Goal: Information Seeking & Learning: Learn about a topic

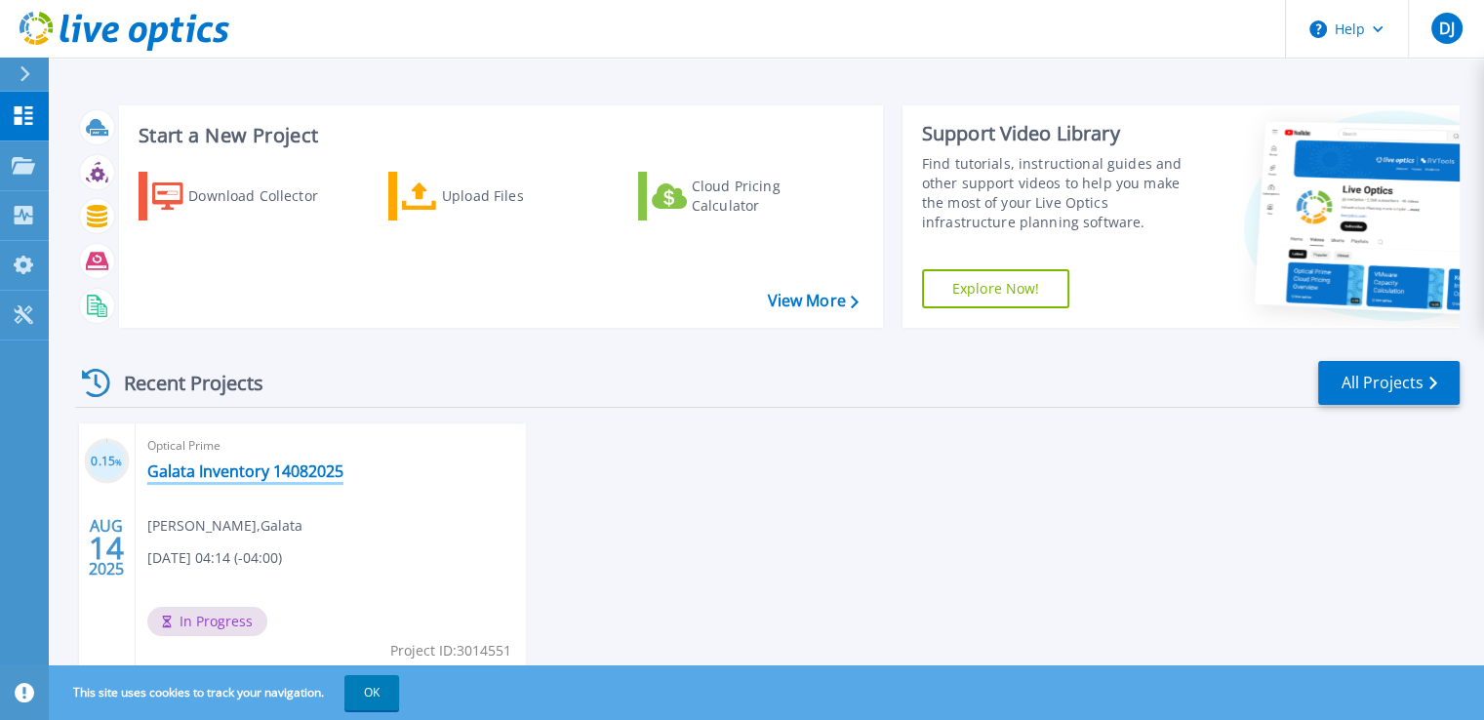
click at [218, 475] on link "Galata Inventory 14082025" at bounding box center [245, 471] width 196 height 20
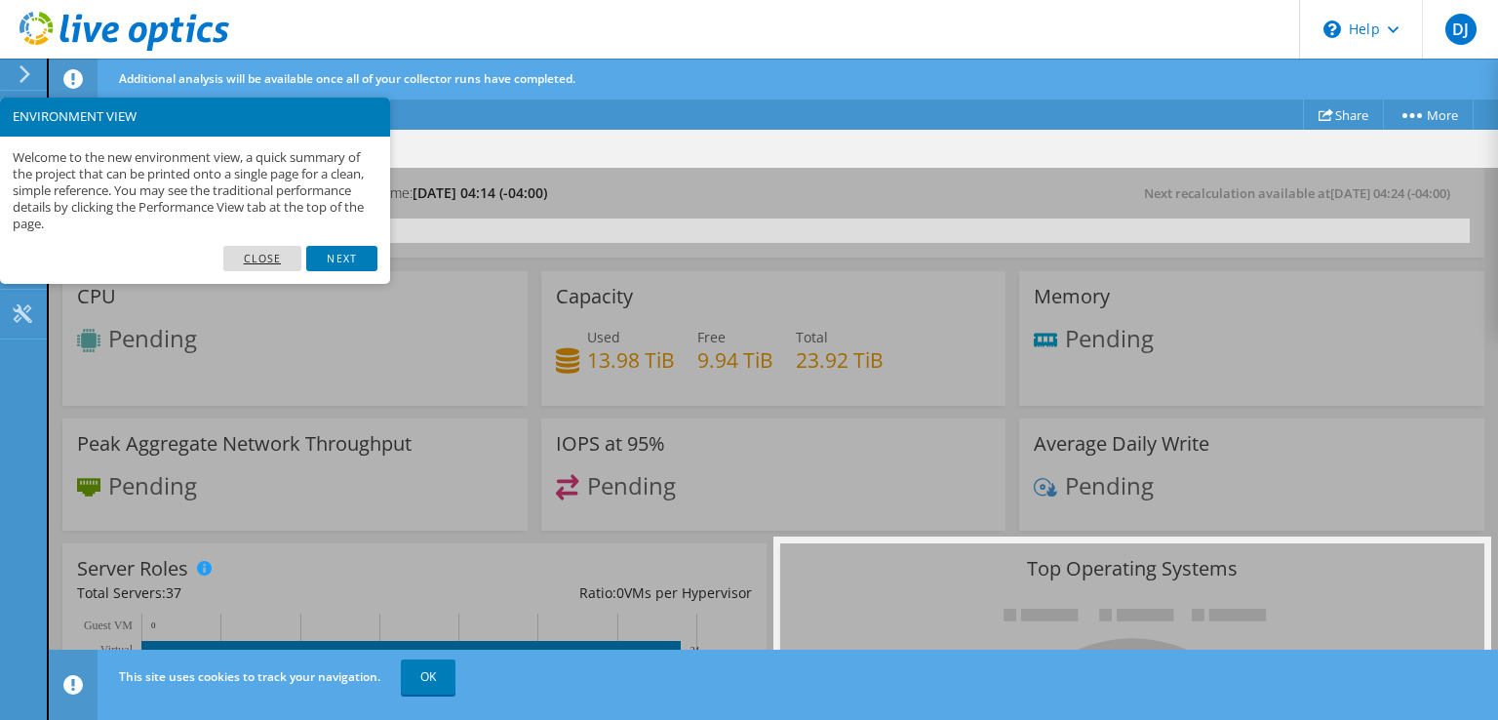
click at [252, 256] on link "Close" at bounding box center [262, 258] width 79 height 25
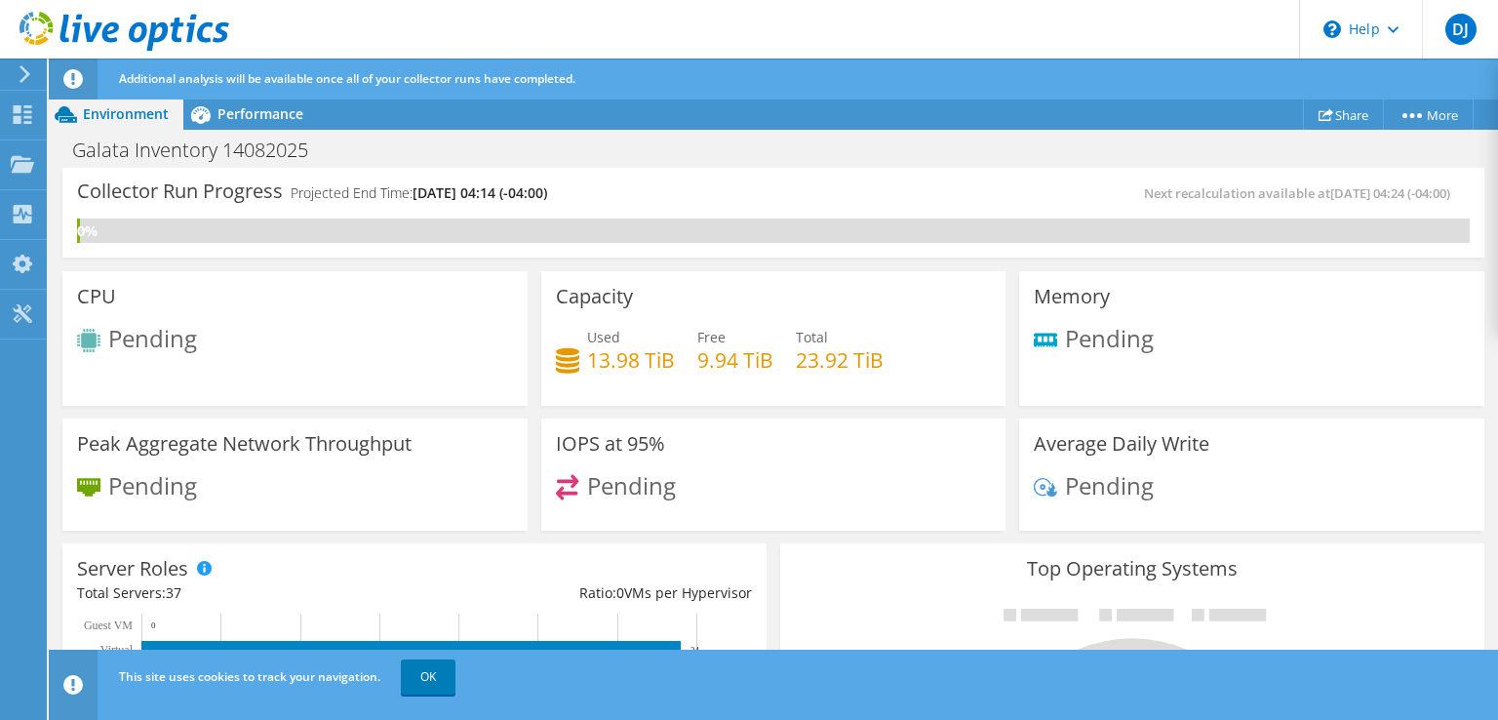
click at [26, 71] on use at bounding box center [25, 74] width 11 height 18
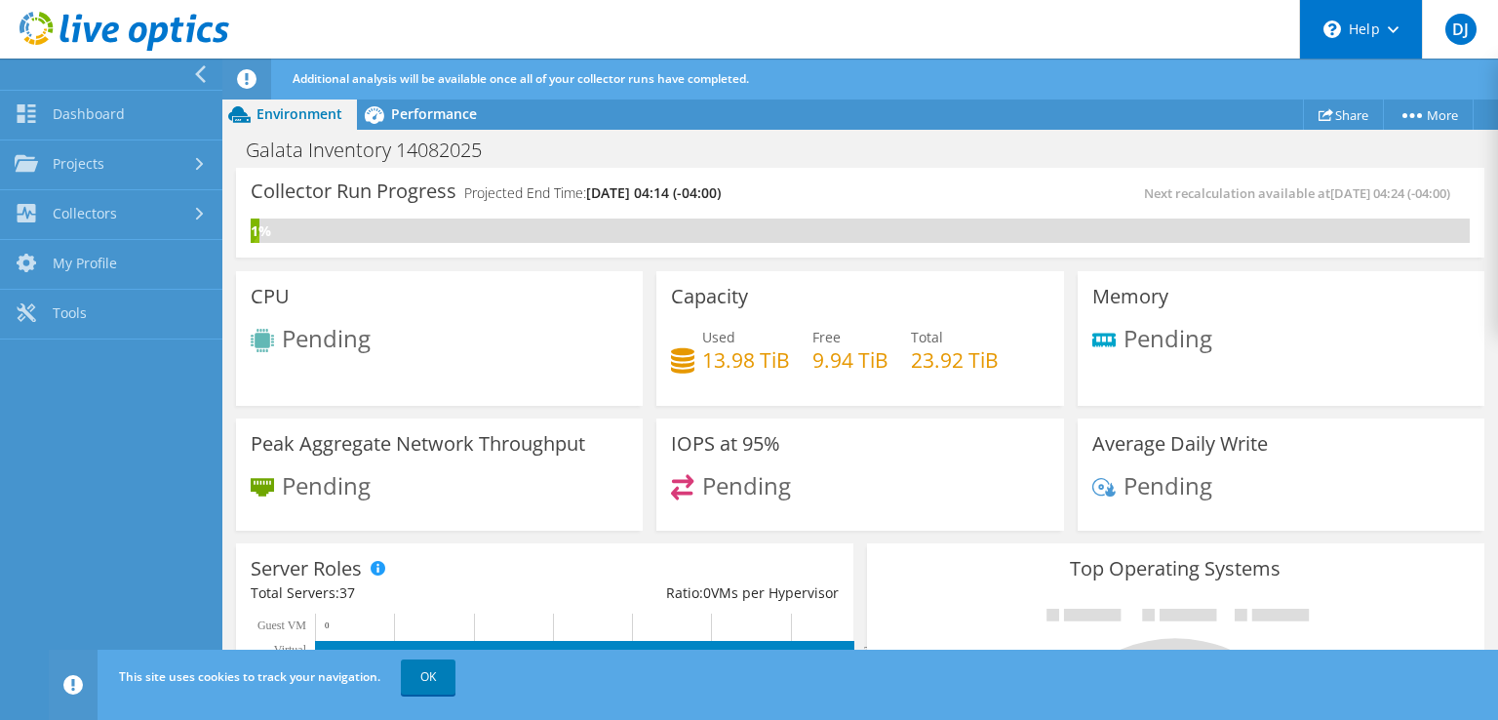
click at [1394, 31] on icon at bounding box center [1393, 29] width 11 height 7
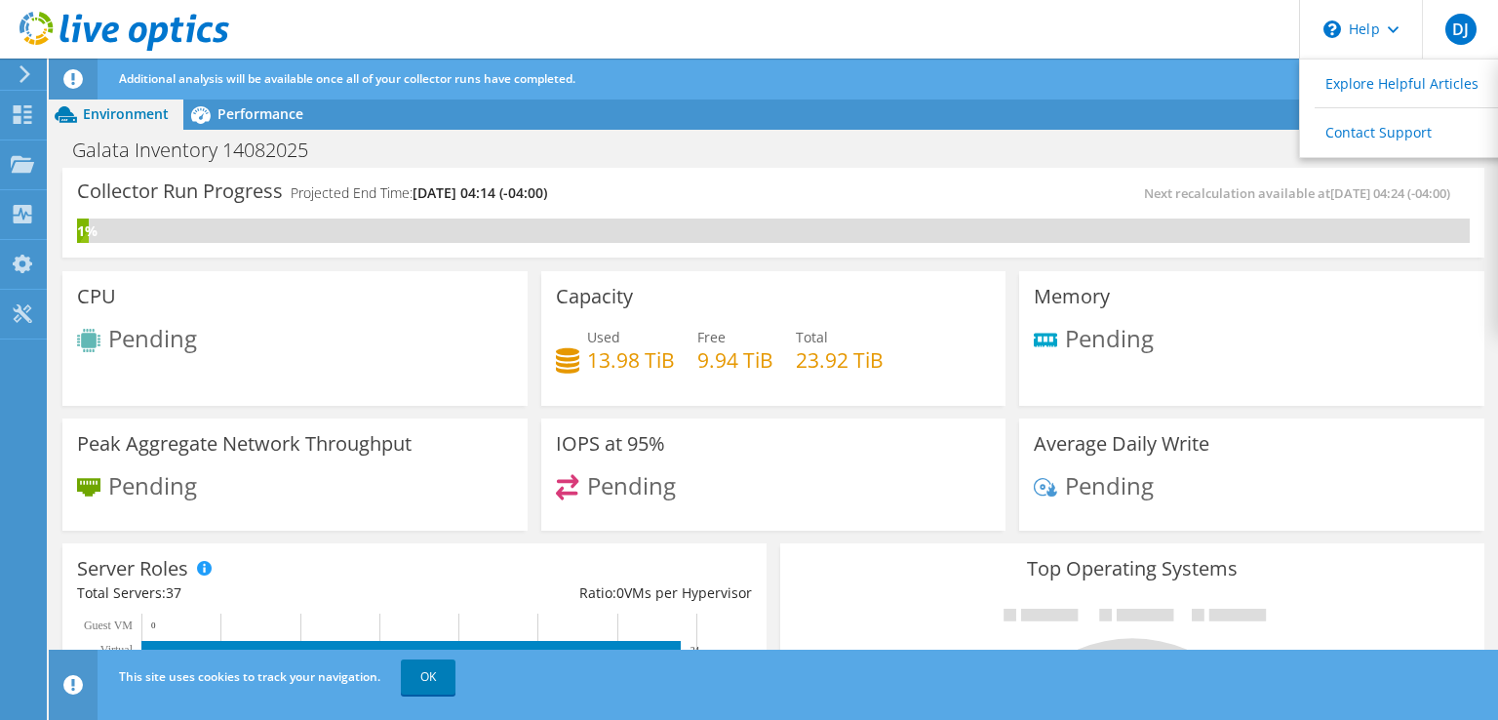
click at [789, 32] on header "DJ End User [PERSON_NAME] [PERSON_NAME][EMAIL_ADDRESS][DOMAIN_NAME] [GEOGRAPHIC…" at bounding box center [749, 29] width 1498 height 59
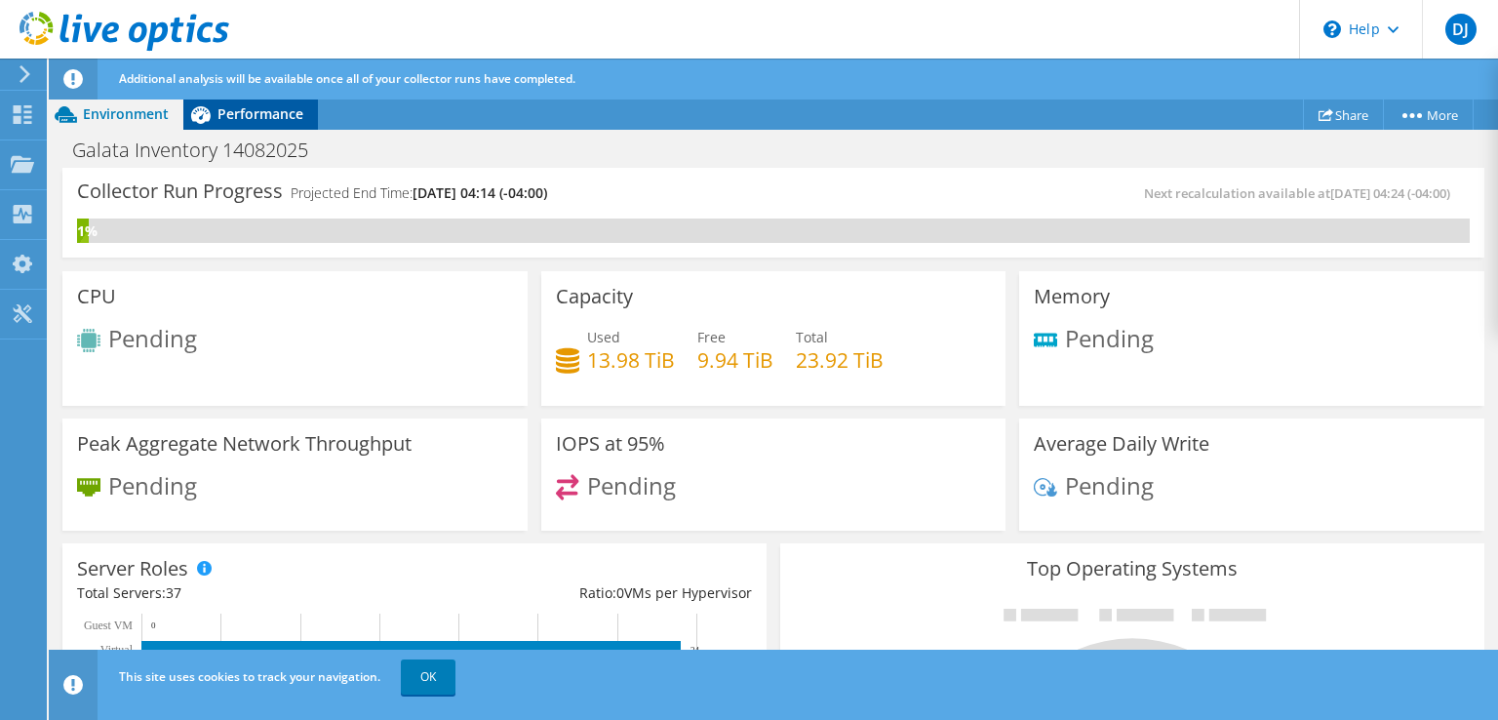
click at [237, 118] on span "Performance" at bounding box center [261, 113] width 86 height 19
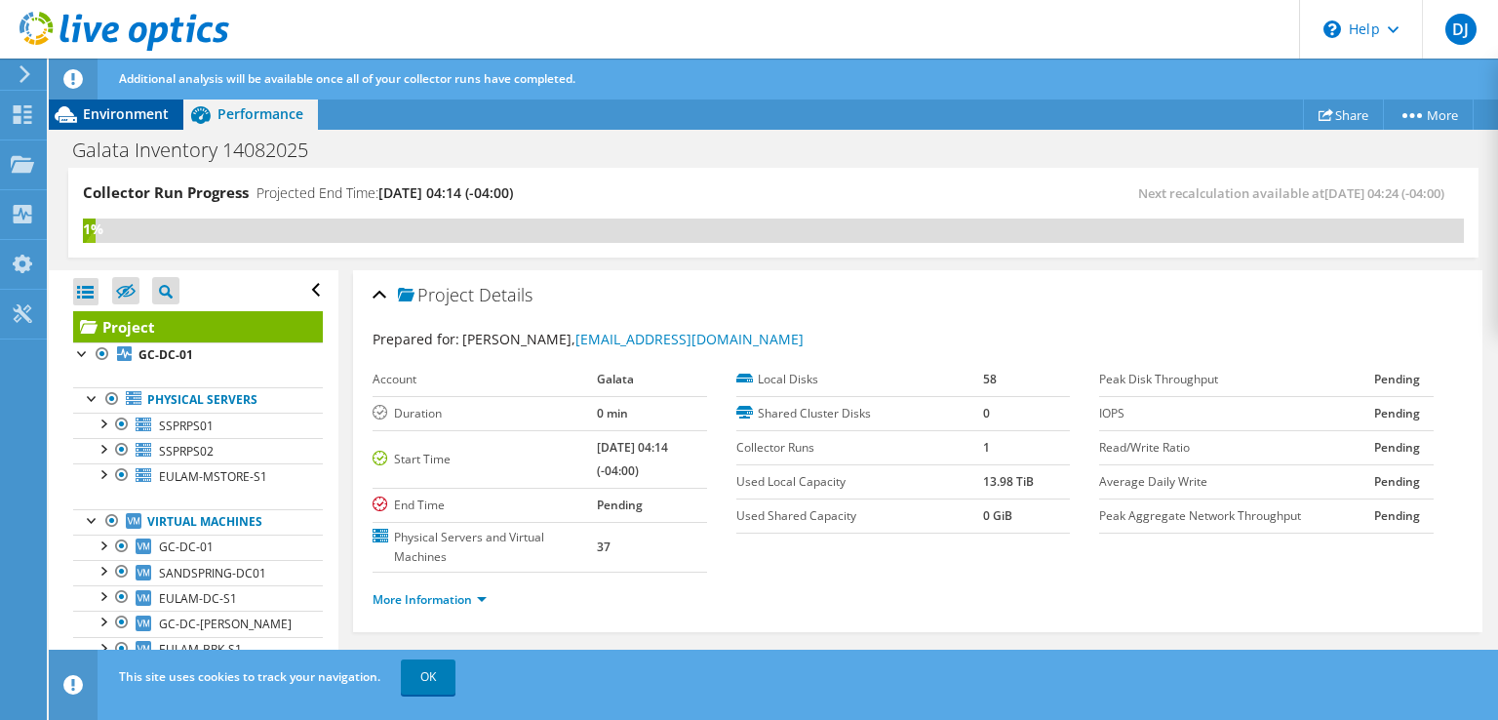
click at [111, 110] on span "Environment" at bounding box center [126, 113] width 86 height 19
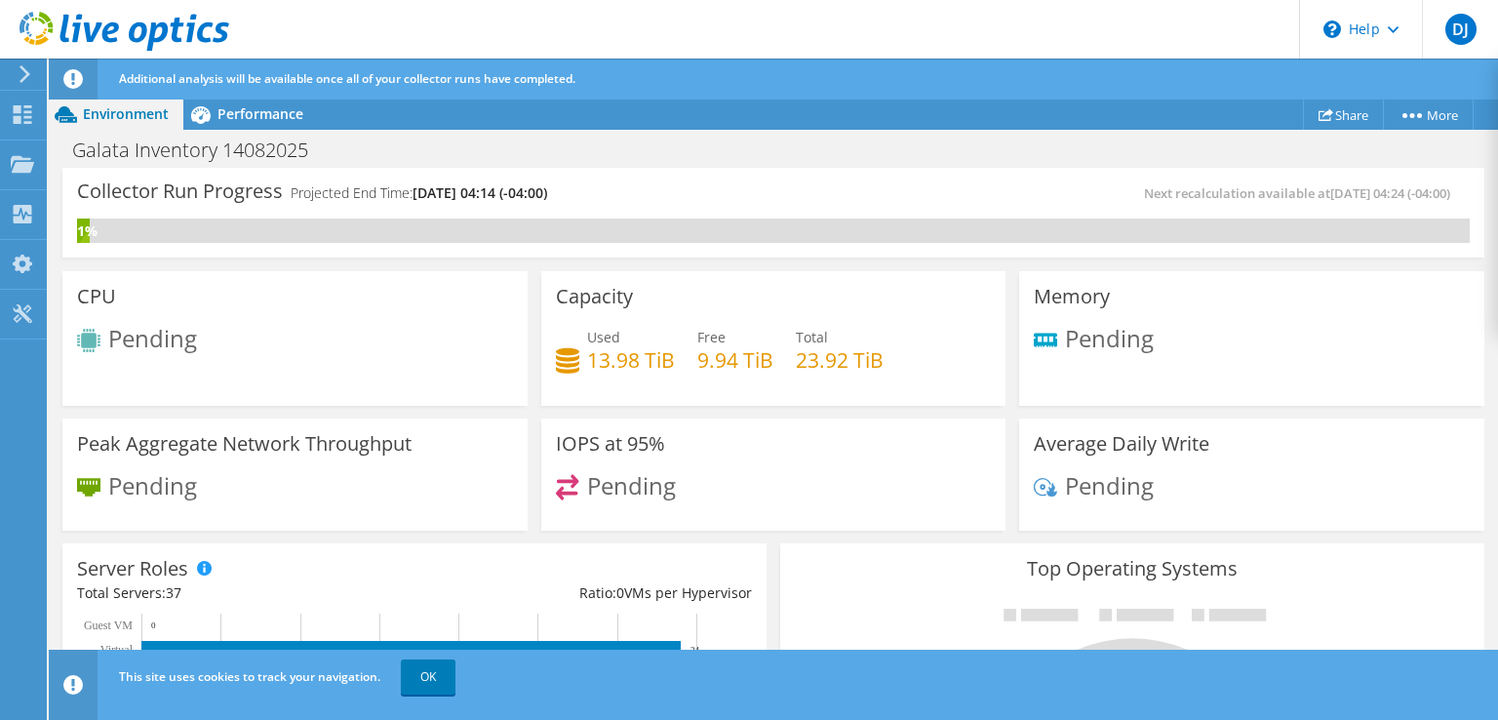
click at [848, 20] on header "DJ End User [PERSON_NAME] [PERSON_NAME][EMAIL_ADDRESS][DOMAIN_NAME] [GEOGRAPHIC…" at bounding box center [749, 29] width 1498 height 59
click at [1417, 113] on circle at bounding box center [1419, 115] width 5 height 5
click at [1026, 30] on header "DJ End User [PERSON_NAME] [PERSON_NAME][EMAIL_ADDRESS][DOMAIN_NAME] [GEOGRAPHIC…" at bounding box center [749, 29] width 1498 height 59
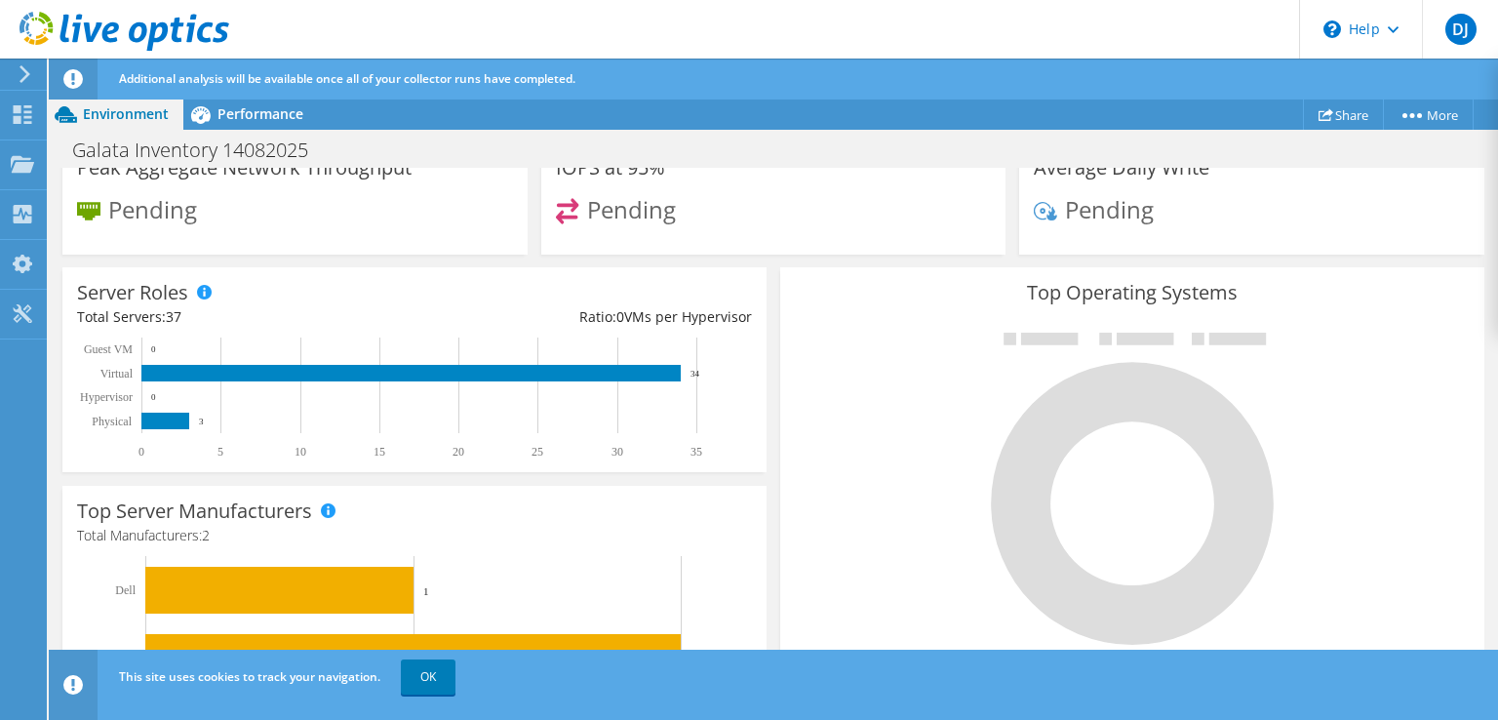
scroll to position [367, 0]
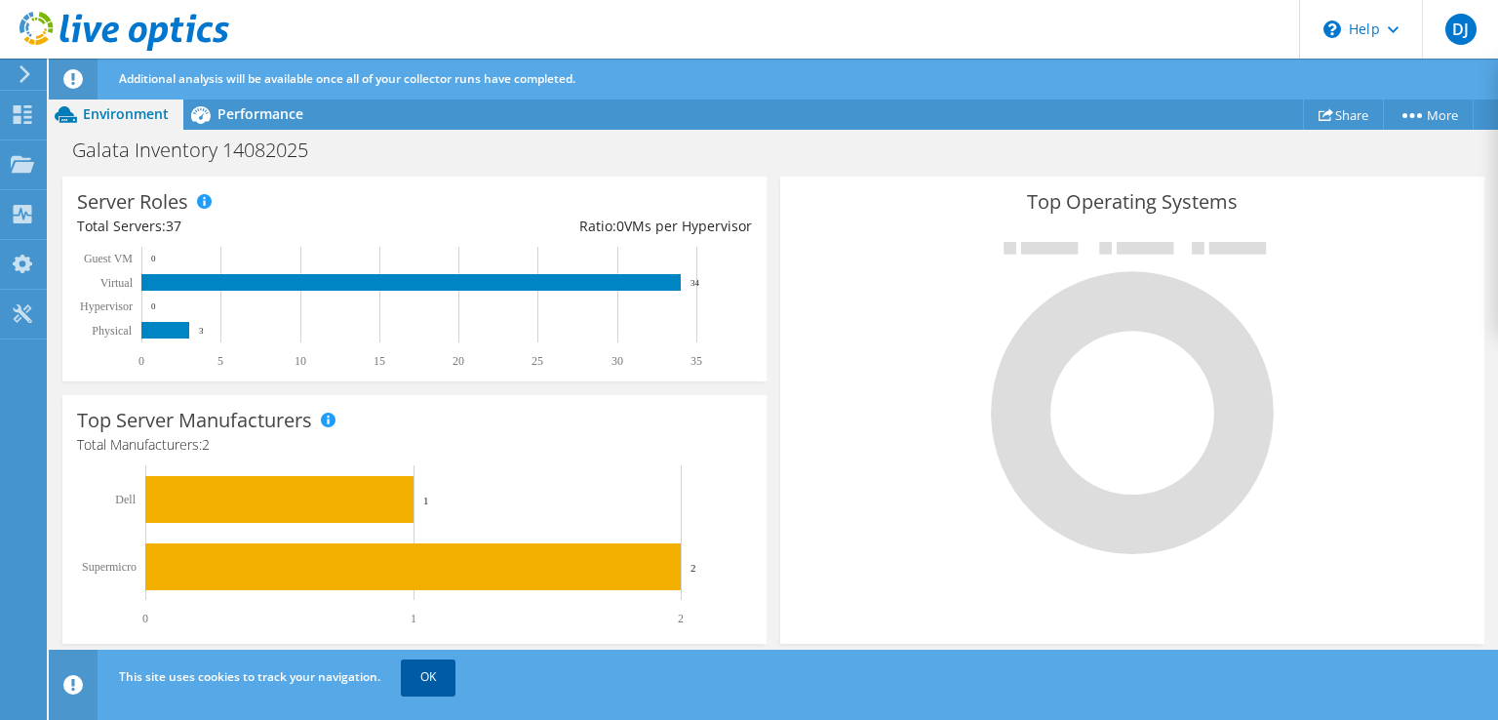
click at [438, 678] on link "OK" at bounding box center [428, 676] width 55 height 35
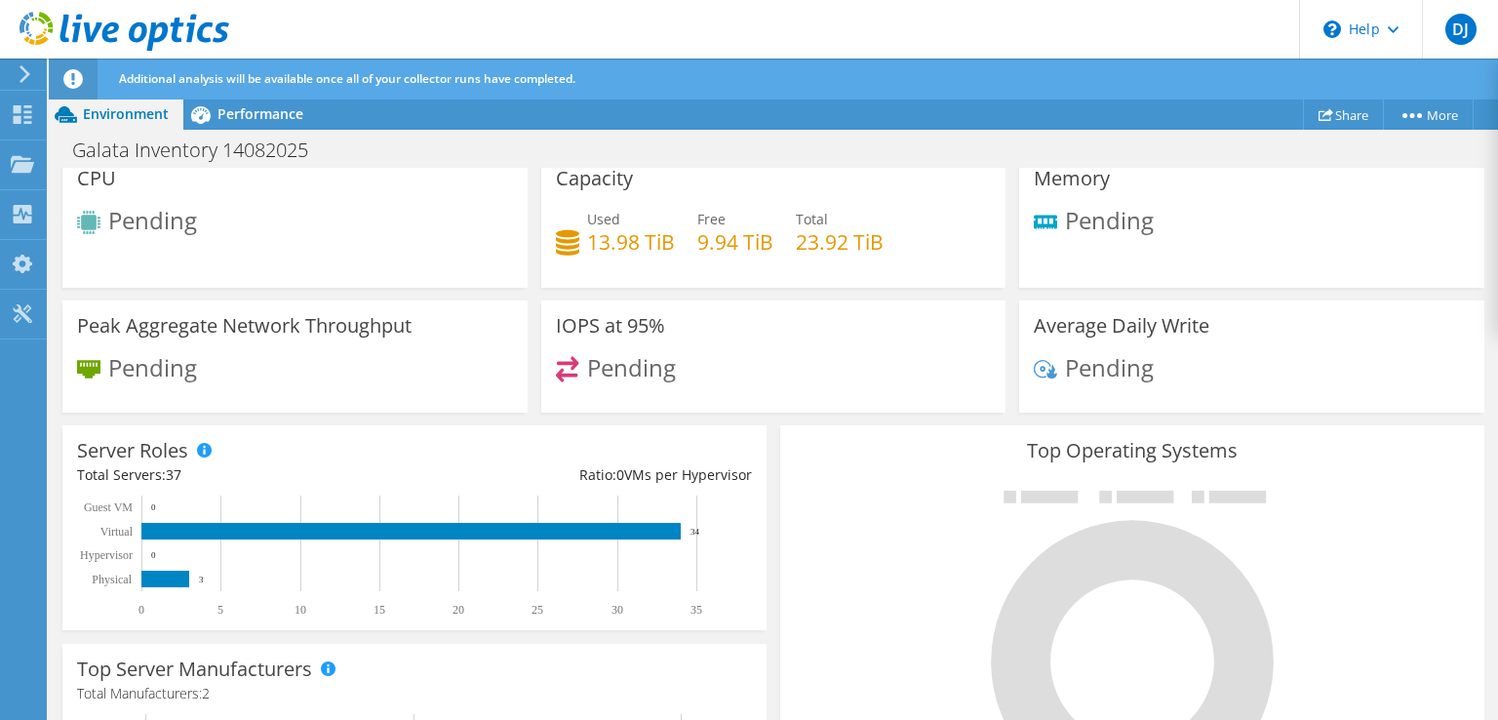
scroll to position [0, 0]
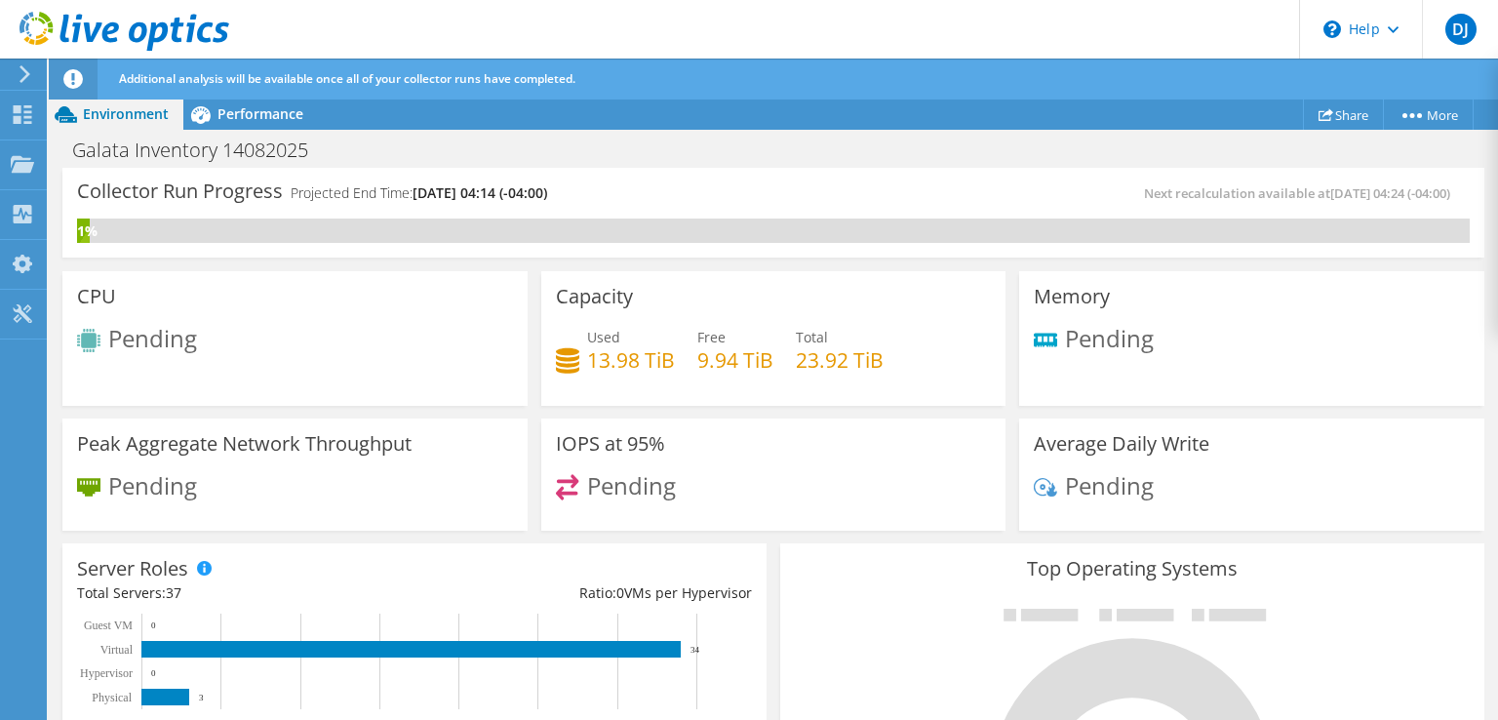
drag, startPoint x: 1497, startPoint y: 562, endPoint x: 1492, endPoint y: 254, distance: 308.3
click at [1492, 254] on div "Collector Run Progress Projected End Time: [DATE] 04:14 (-04:00) Next recalcula…" at bounding box center [774, 445] width 1450 height 554
click at [247, 111] on span "Performance" at bounding box center [261, 113] width 86 height 19
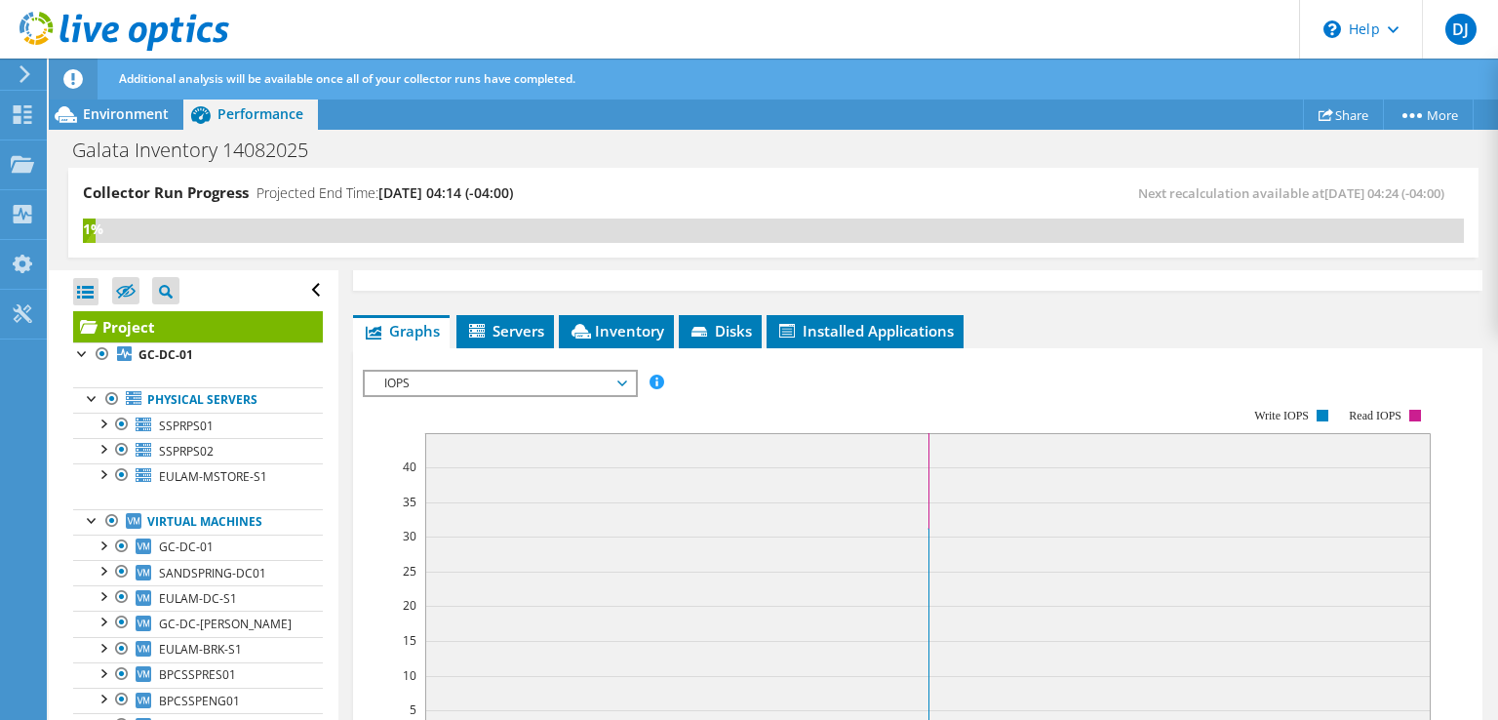
scroll to position [343, 0]
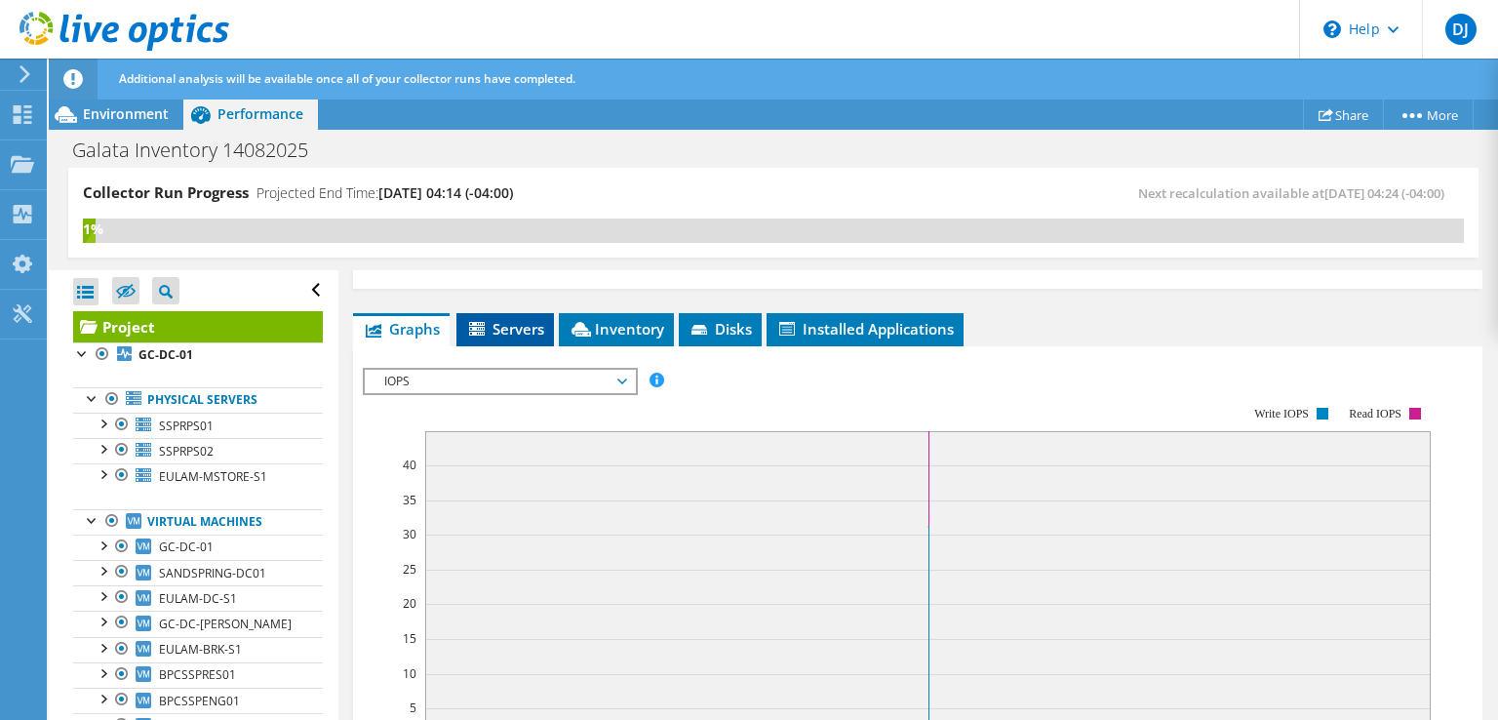
click at [508, 319] on span "Servers" at bounding box center [505, 329] width 78 height 20
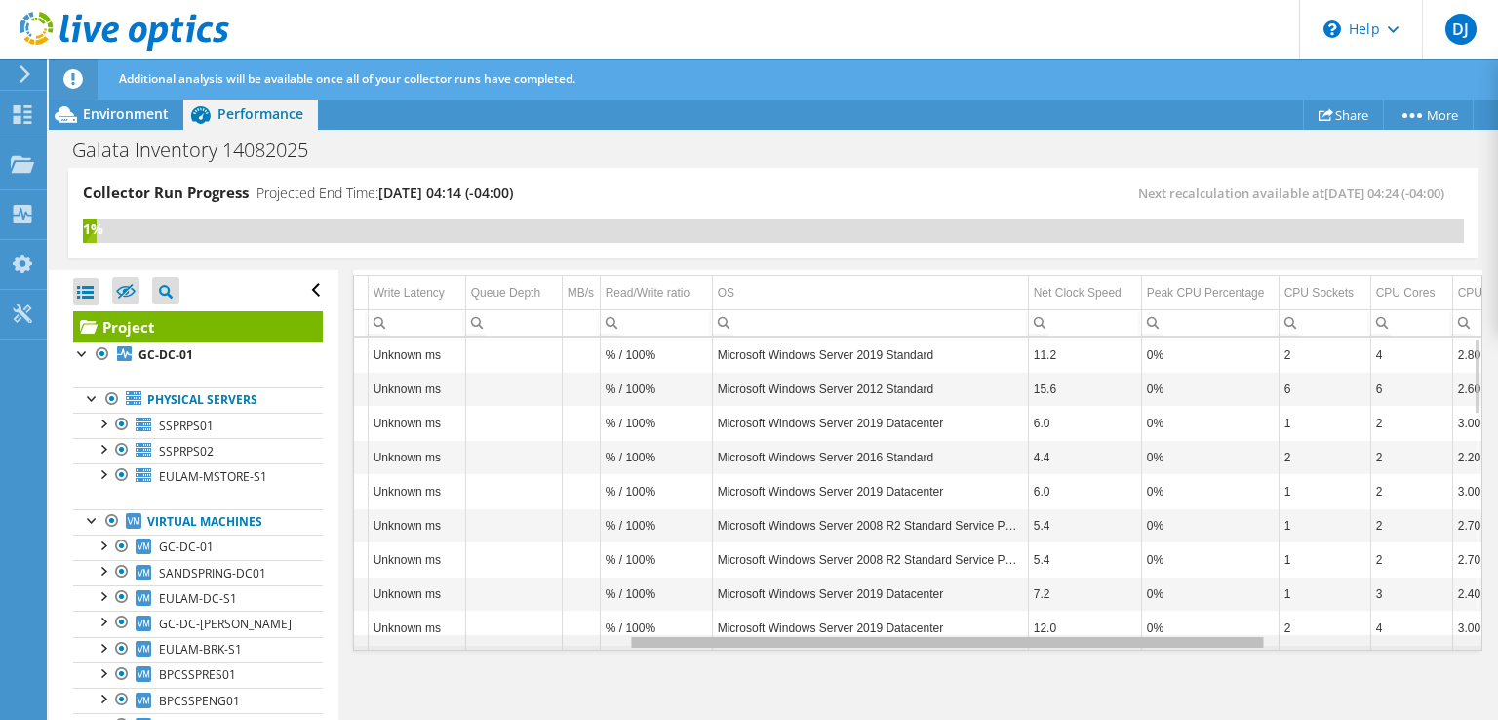
scroll to position [0, 574]
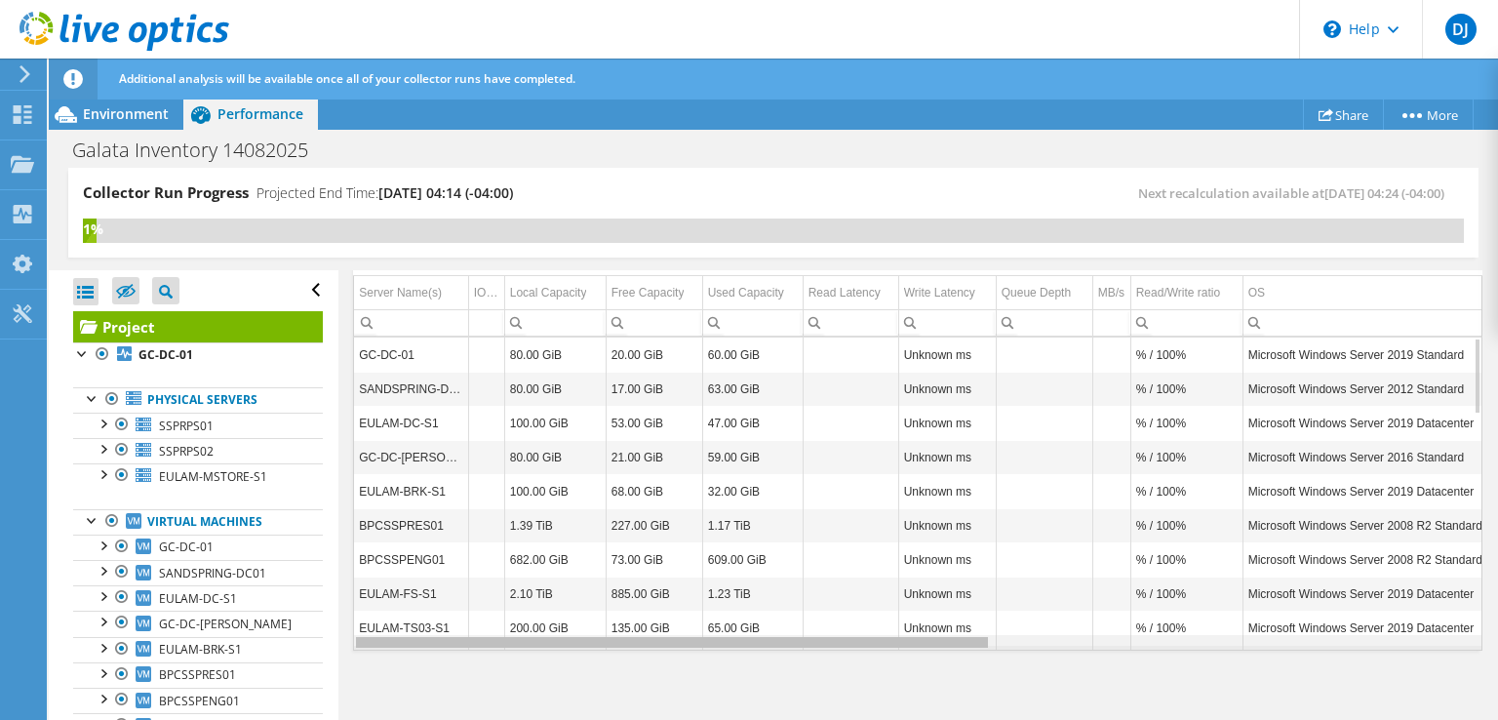
drag, startPoint x: 732, startPoint y: 637, endPoint x: 633, endPoint y: 651, distance: 99.5
click at [633, 651] on body "DJ End User [PERSON_NAME] [PERSON_NAME][EMAIL_ADDRESS][DOMAIN_NAME] [GEOGRAPHIC…" at bounding box center [749, 360] width 1498 height 720
drag, startPoint x: 978, startPoint y: 640, endPoint x: 846, endPoint y: 624, distance: 133.6
click at [846, 624] on body "DJ End User [PERSON_NAME] [PERSON_NAME][EMAIL_ADDRESS][DOMAIN_NAME] [GEOGRAPHIC…" at bounding box center [749, 360] width 1498 height 720
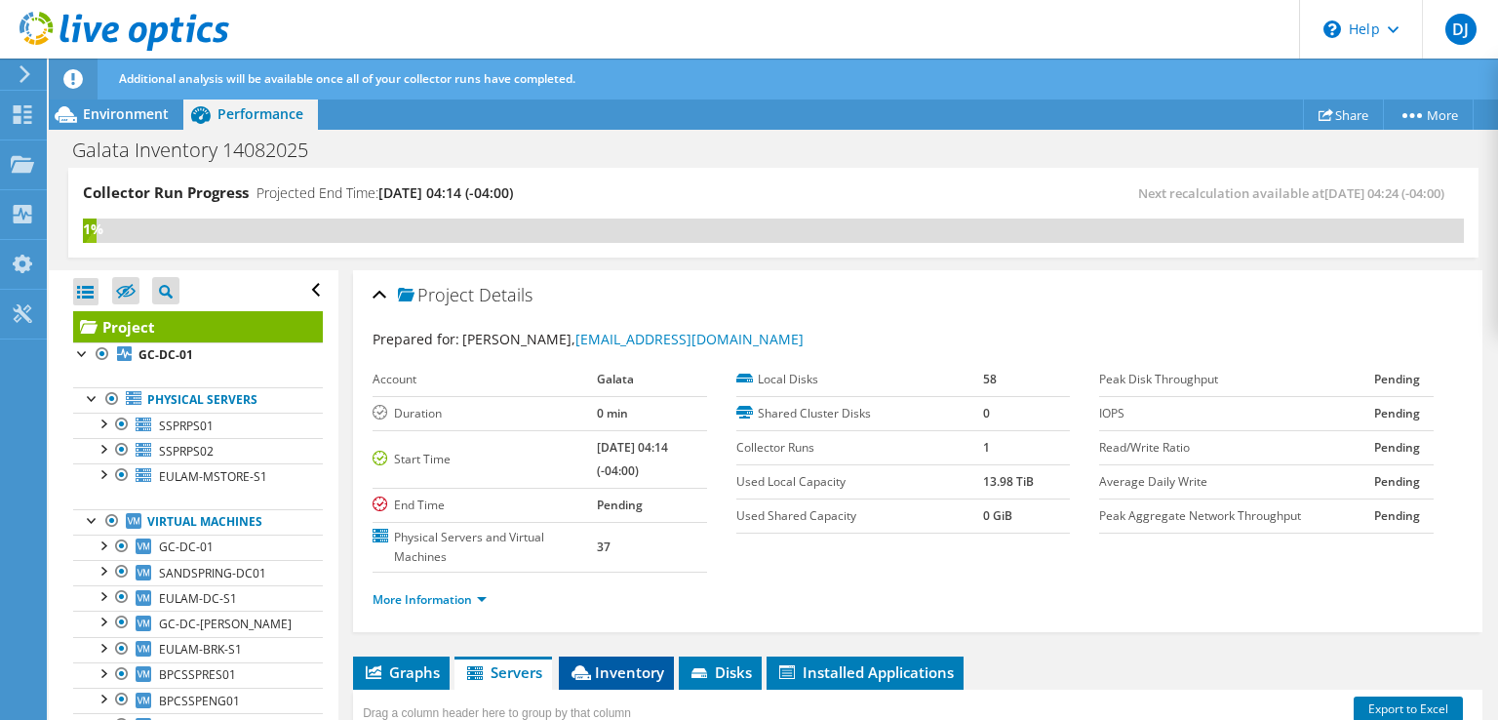
click at [616, 665] on span "Inventory" at bounding box center [617, 672] width 96 height 20
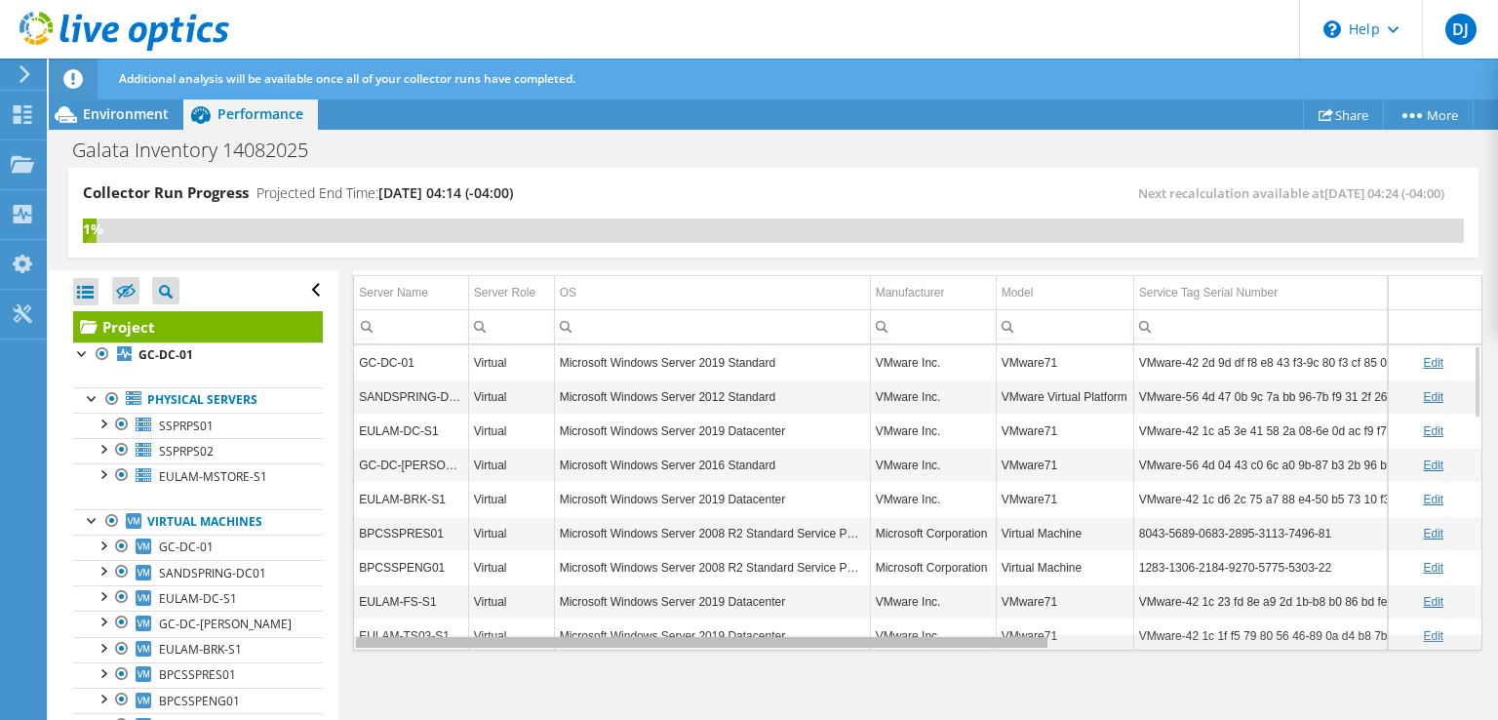
drag, startPoint x: 1003, startPoint y: 641, endPoint x: 684, endPoint y: 651, distance: 319.1
click at [684, 651] on body "DJ End User [PERSON_NAME] [PERSON_NAME][EMAIL_ADDRESS][DOMAIN_NAME] [GEOGRAPHIC…" at bounding box center [749, 360] width 1498 height 720
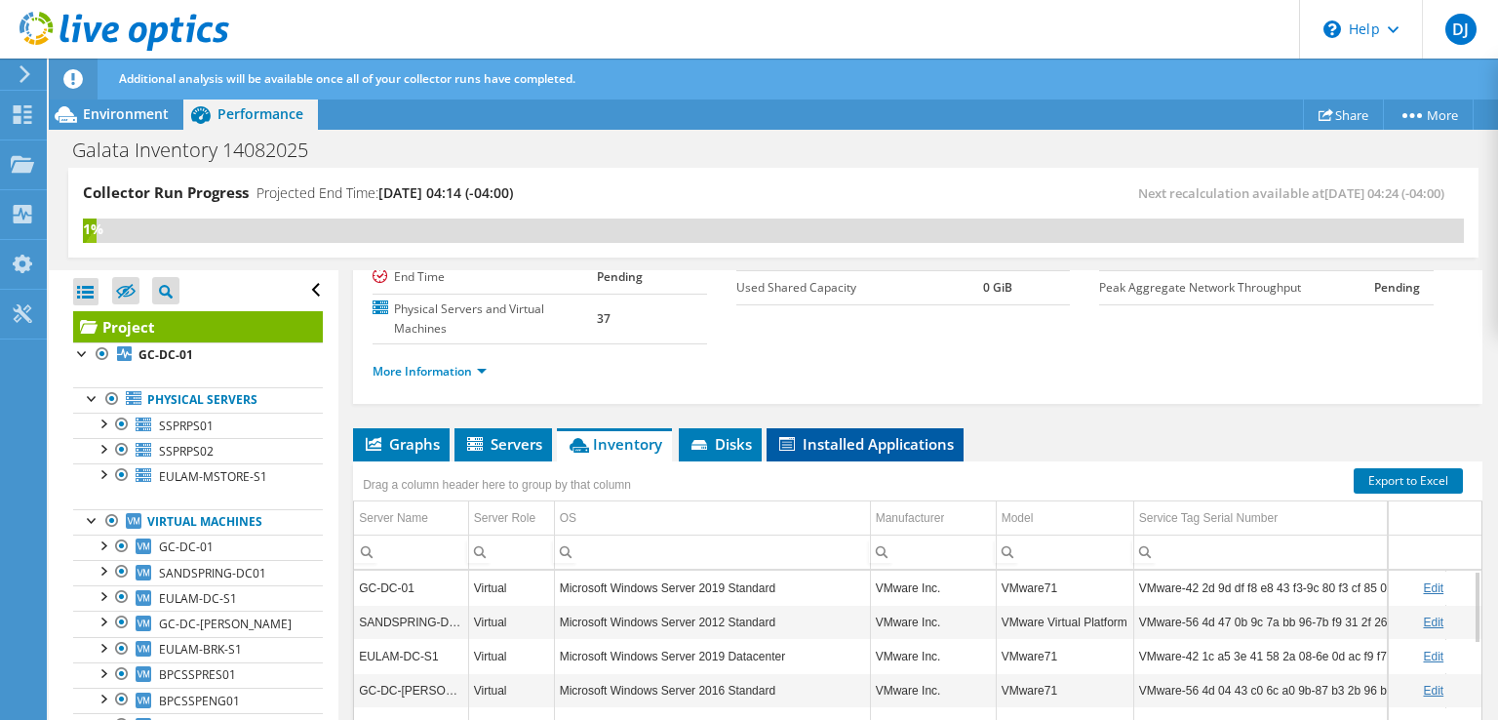
click at [888, 434] on span "Installed Applications" at bounding box center [865, 444] width 178 height 20
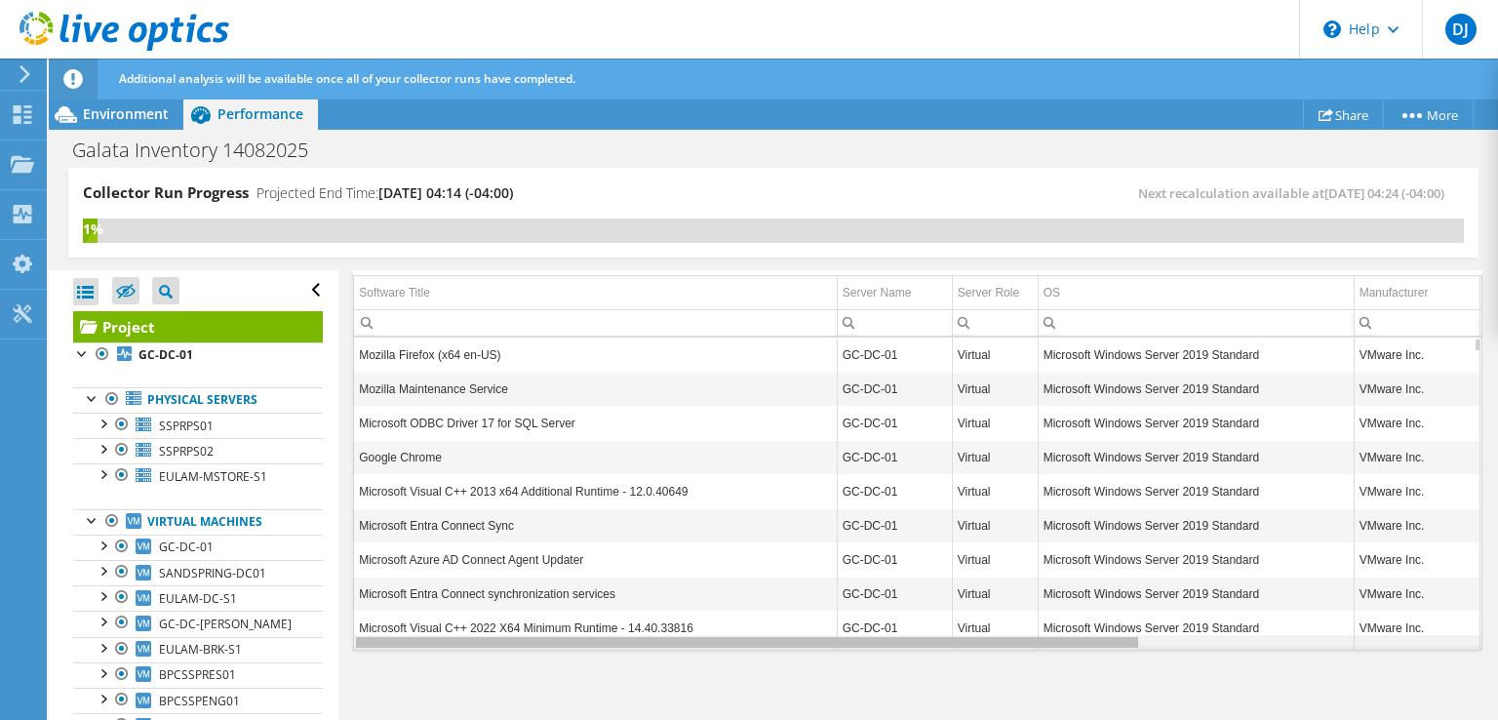
drag, startPoint x: 1064, startPoint y: 641, endPoint x: 838, endPoint y: 656, distance: 226.8
click at [838, 656] on body "DJ End User [PERSON_NAME] [PERSON_NAME][EMAIL_ADDRESS][DOMAIN_NAME] [GEOGRAPHIC…" at bounding box center [749, 360] width 1498 height 720
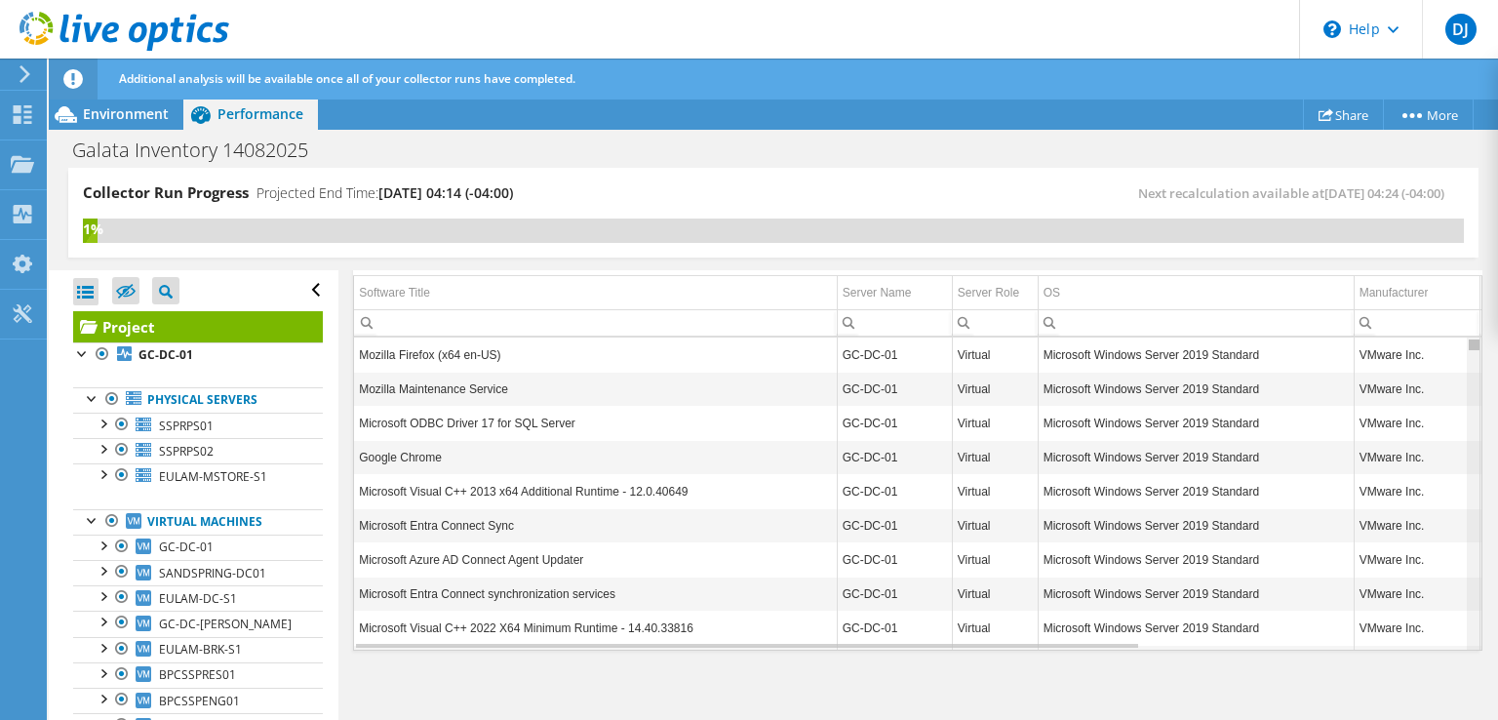
drag, startPoint x: 1461, startPoint y: 339, endPoint x: 1465, endPoint y: 262, distance: 77.2
click at [1465, 262] on body "DJ End User [PERSON_NAME] [PERSON_NAME][EMAIL_ADDRESS][DOMAIN_NAME] [GEOGRAPHIC…" at bounding box center [749, 360] width 1498 height 720
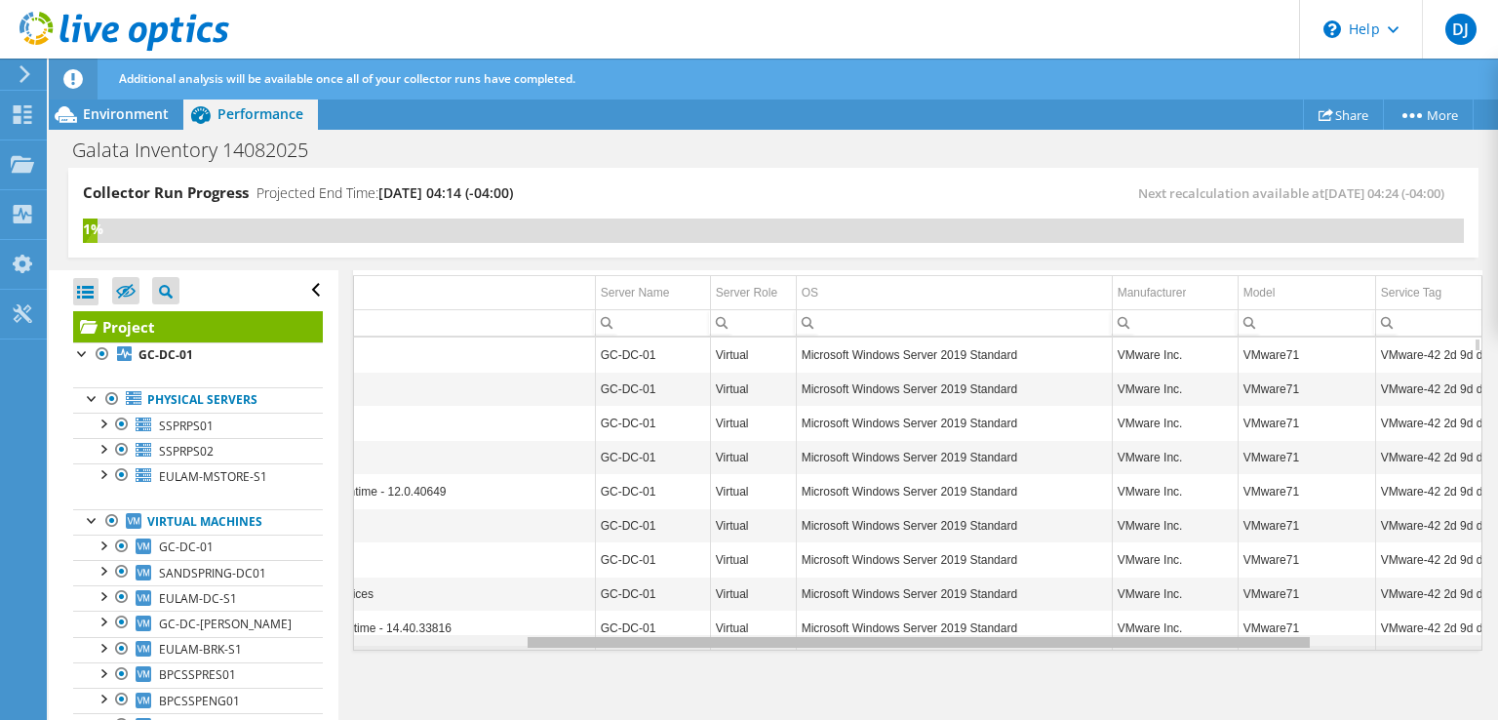
drag, startPoint x: 1080, startPoint y: 638, endPoint x: 1266, endPoint y: 626, distance: 186.7
click at [1266, 626] on body "DJ End User [PERSON_NAME] [PERSON_NAME][EMAIL_ADDRESS][DOMAIN_NAME] [GEOGRAPHIC…" at bounding box center [749, 360] width 1498 height 720
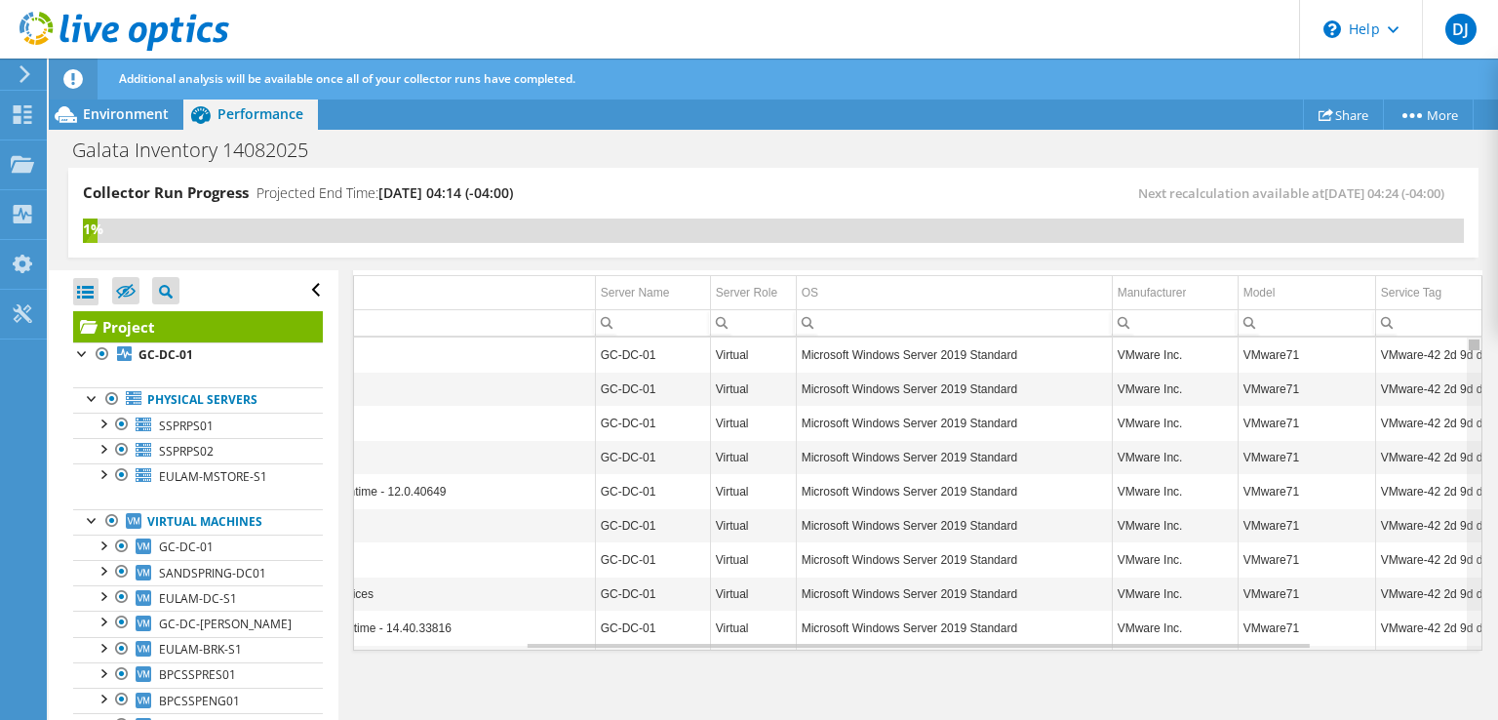
drag, startPoint x: 1463, startPoint y: 337, endPoint x: 1459, endPoint y: 235, distance: 101.5
click at [1459, 235] on body "DJ End User [PERSON_NAME] [PERSON_NAME][EMAIL_ADDRESS][DOMAIN_NAME] [GEOGRAPHIC…" at bounding box center [749, 360] width 1498 height 720
